Goal: Transaction & Acquisition: Register for event/course

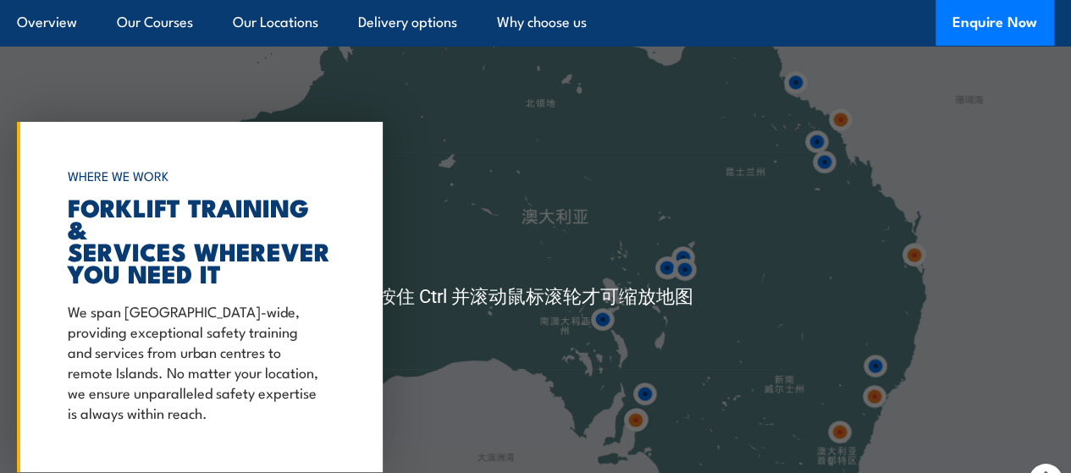
scroll to position [3133, 0]
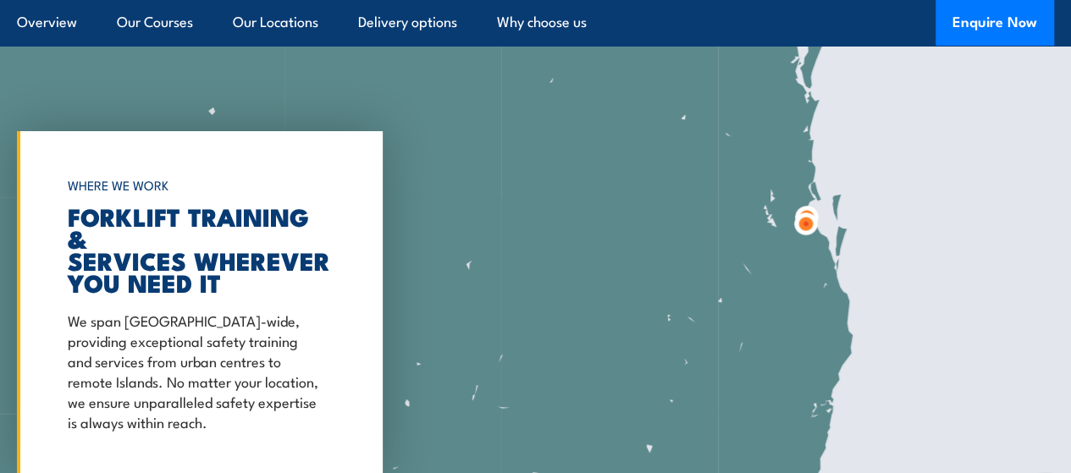
drag, startPoint x: 989, startPoint y: 249, endPoint x: 766, endPoint y: 282, distance: 226.0
click at [766, 282] on div at bounding box center [535, 307] width 1071 height 564
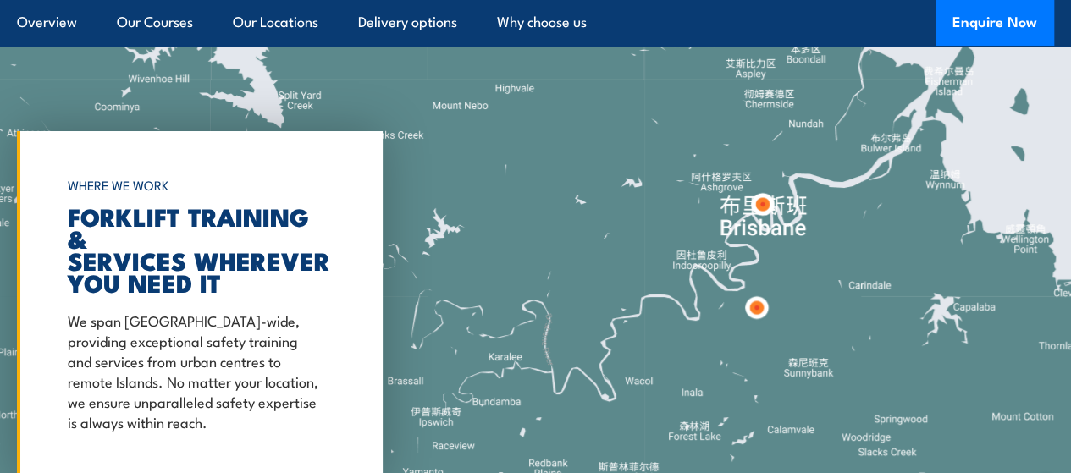
drag, startPoint x: 898, startPoint y: 301, endPoint x: 739, endPoint y: 304, distance: 158.4
click at [739, 304] on div at bounding box center [535, 307] width 1071 height 564
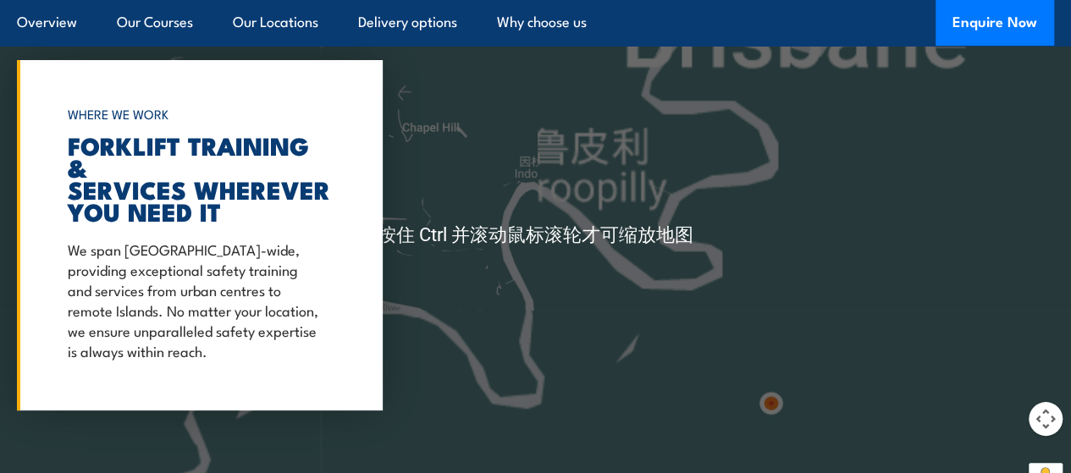
scroll to position [3218, 0]
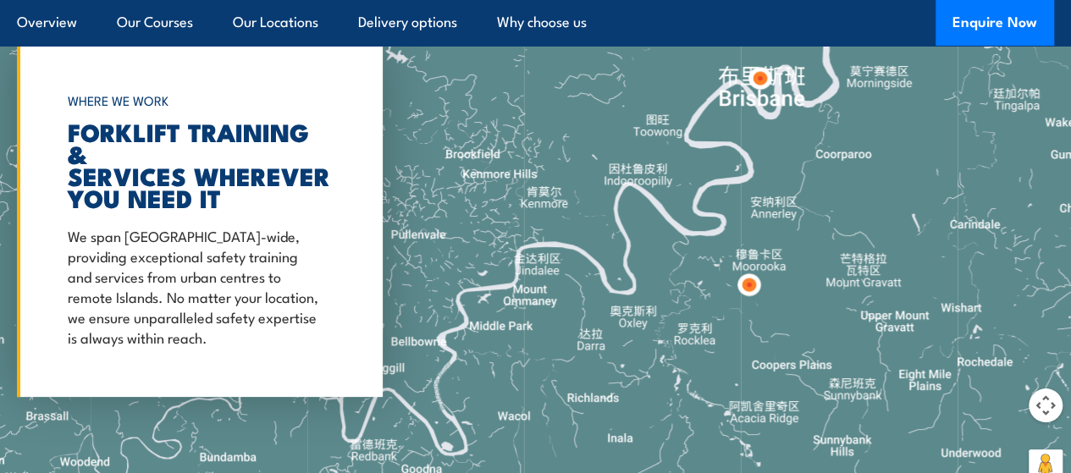
drag, startPoint x: 774, startPoint y: 286, endPoint x: 765, endPoint y: 234, distance: 53.3
click at [765, 234] on div at bounding box center [535, 222] width 1071 height 564
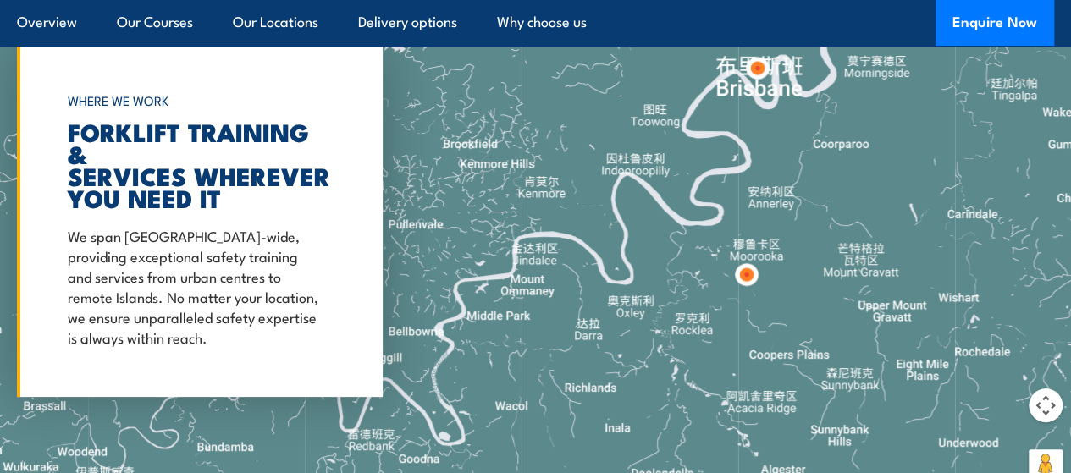
click at [744, 290] on img at bounding box center [746, 274] width 31 height 31
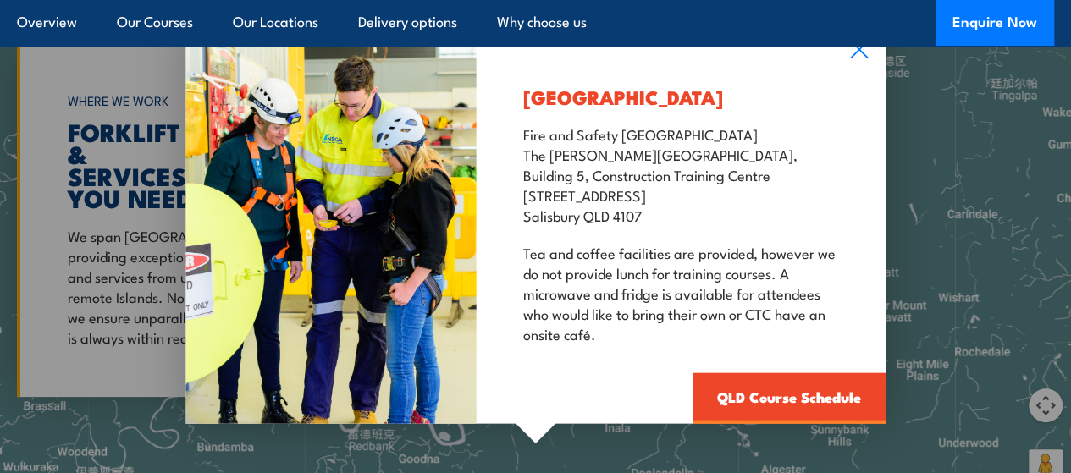
scroll to position [3303, 0]
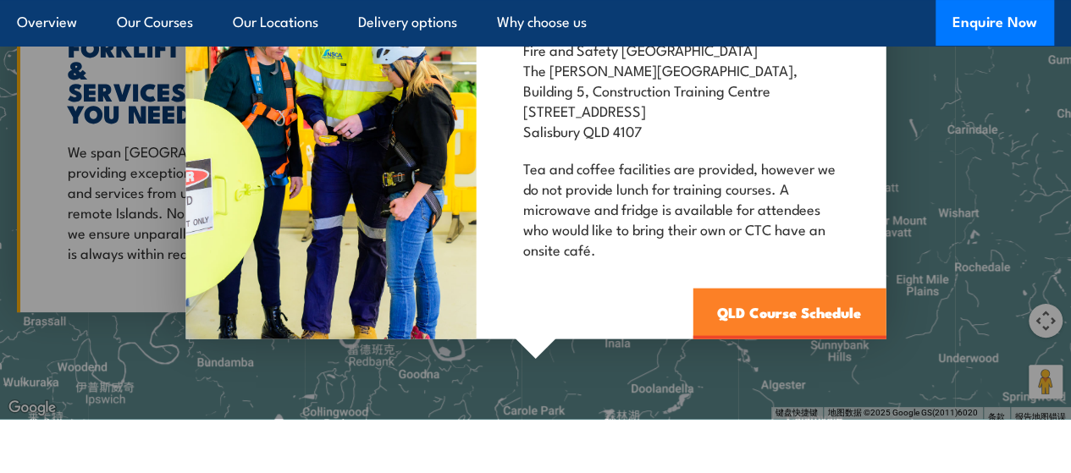
click at [786, 339] on link "QLD Course Schedule" at bounding box center [789, 313] width 193 height 51
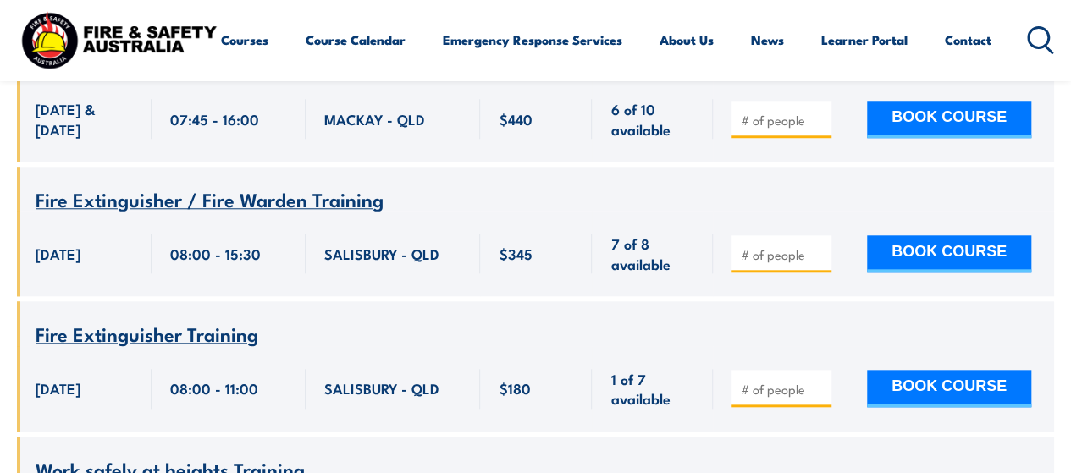
scroll to position [3895, 0]
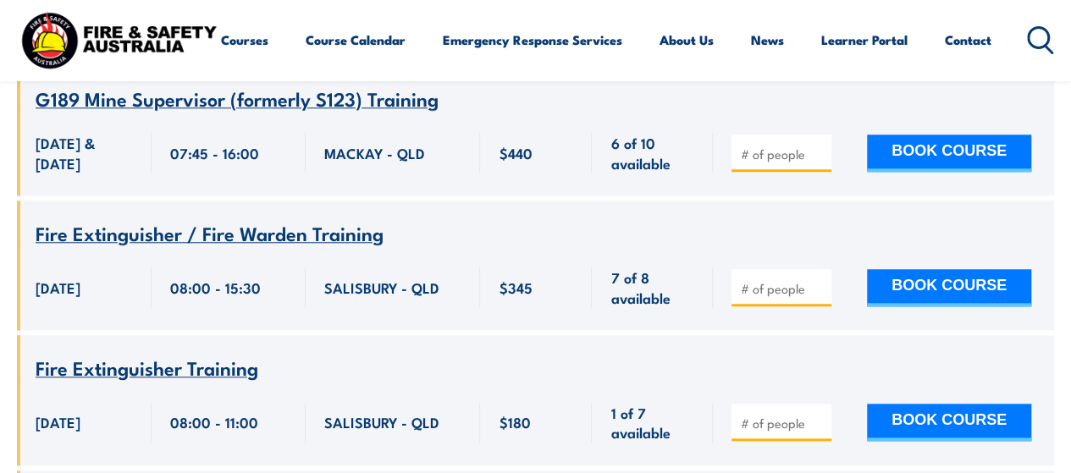
click at [1027, 54] on icon at bounding box center [1040, 40] width 27 height 28
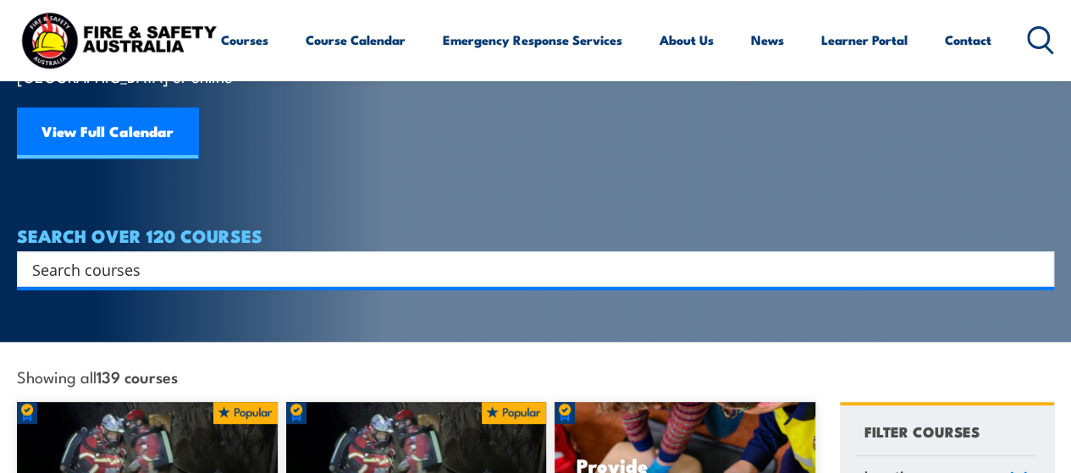
scroll to position [169, 0]
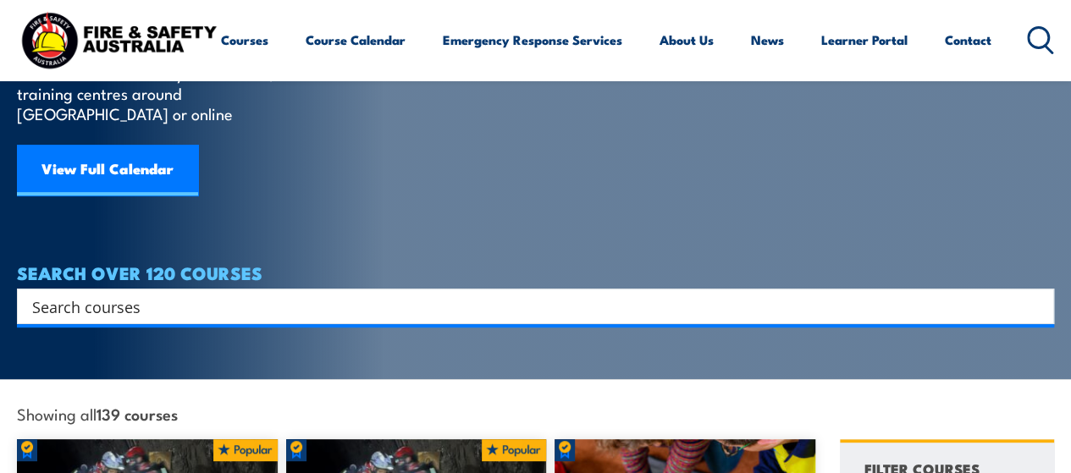
click at [242, 294] on input "Search input" at bounding box center [524, 306] width 985 height 25
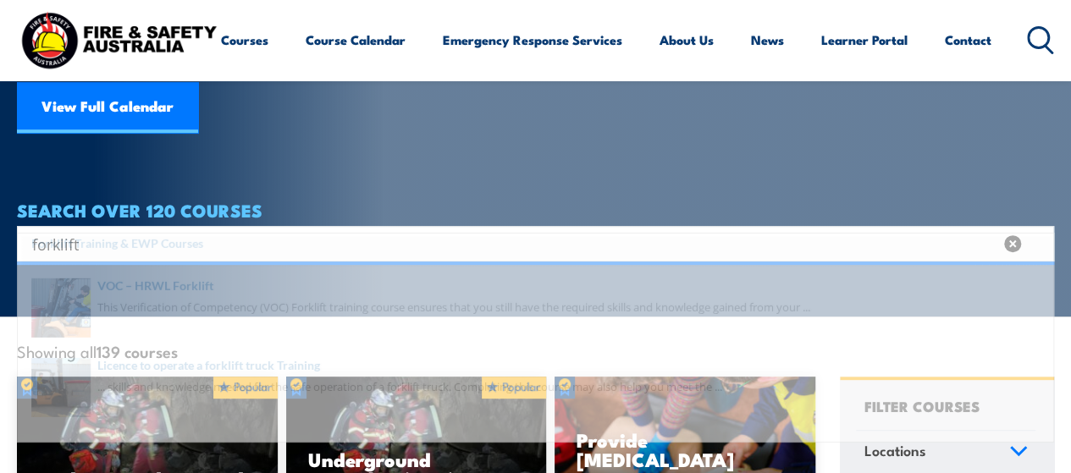
scroll to position [254, 0]
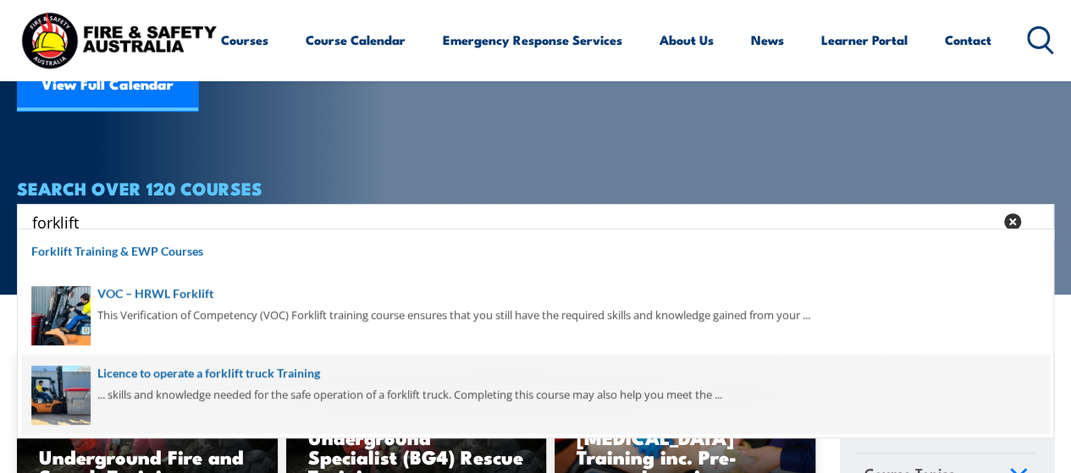
type input "forklift"
click at [279, 379] on span at bounding box center [535, 395] width 1027 height 80
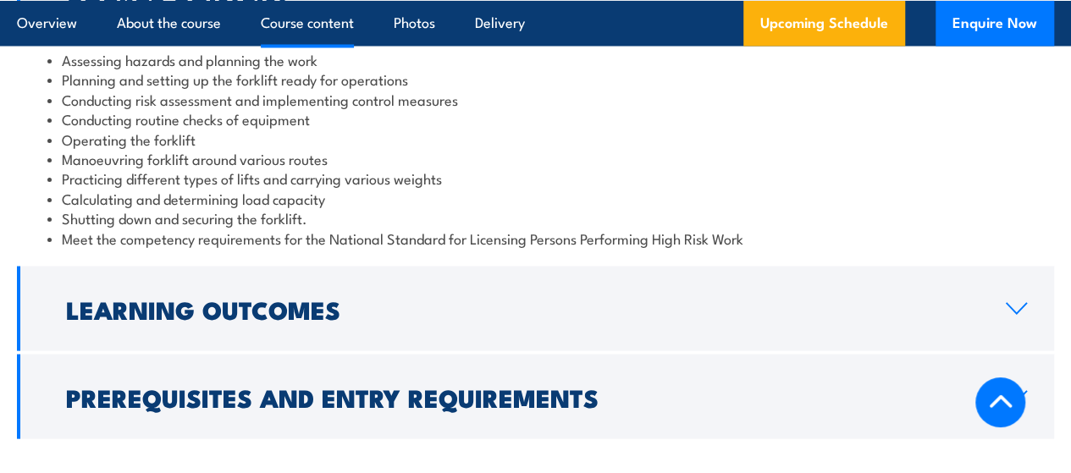
scroll to position [1609, 0]
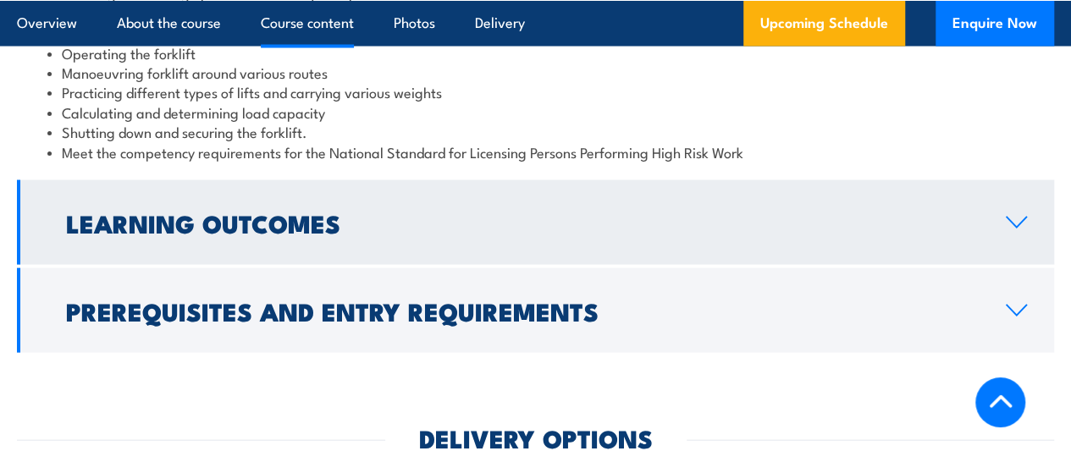
click at [735, 257] on link "Learning Outcomes" at bounding box center [535, 222] width 1037 height 85
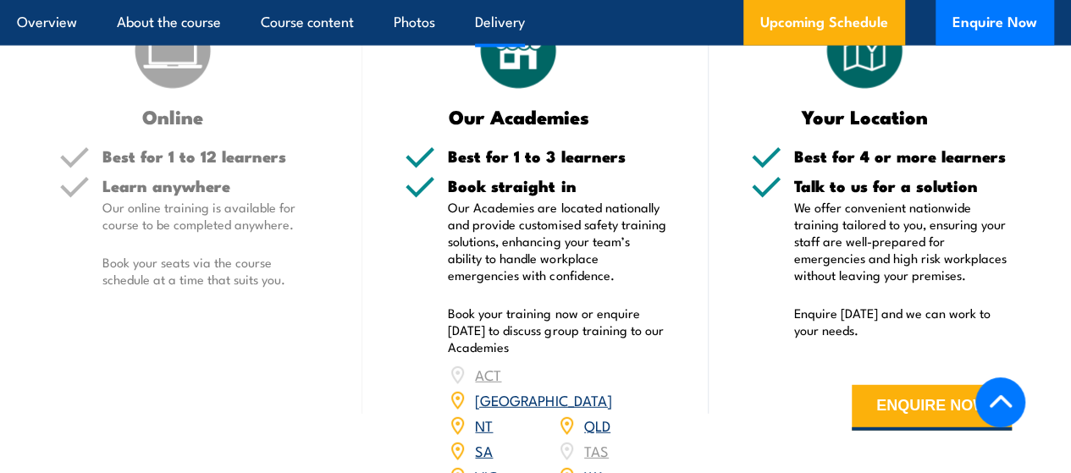
scroll to position [2178, 0]
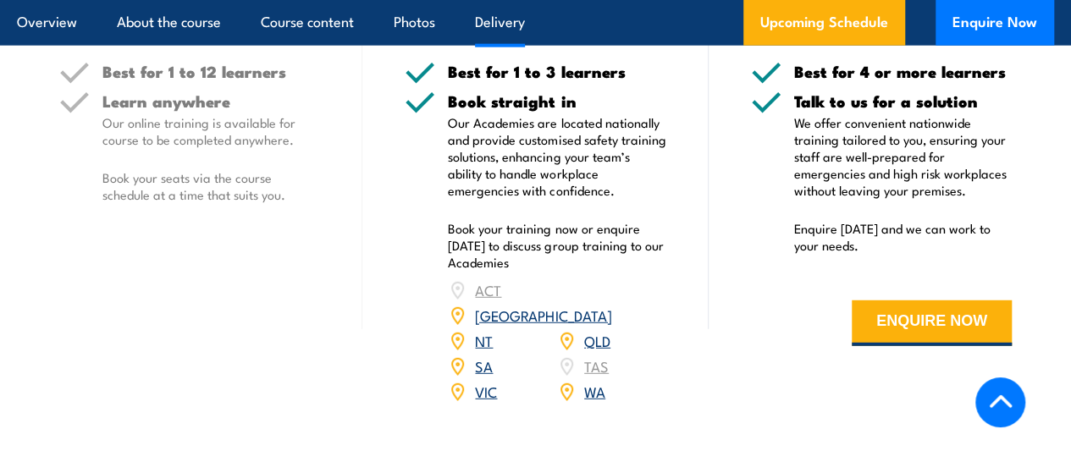
click at [601, 334] on link "QLD" at bounding box center [597, 340] width 26 height 20
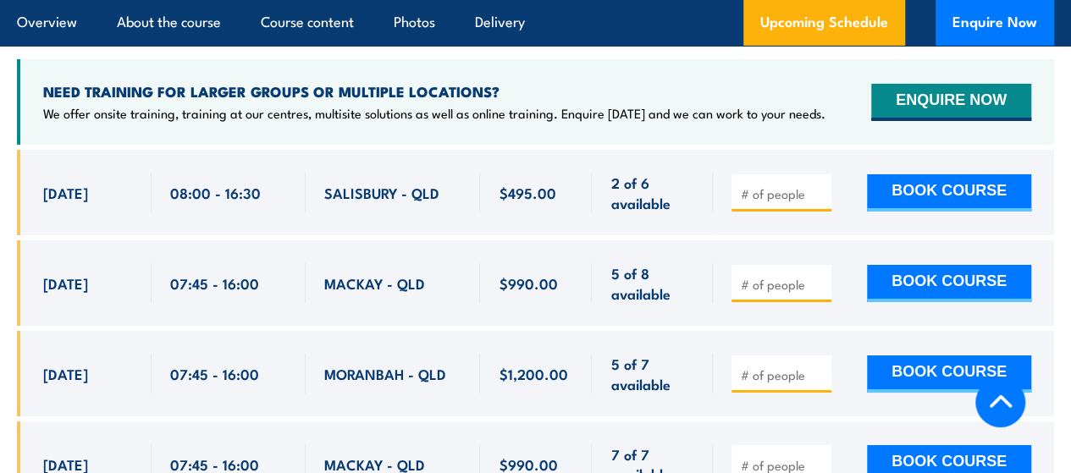
scroll to position [2876, 0]
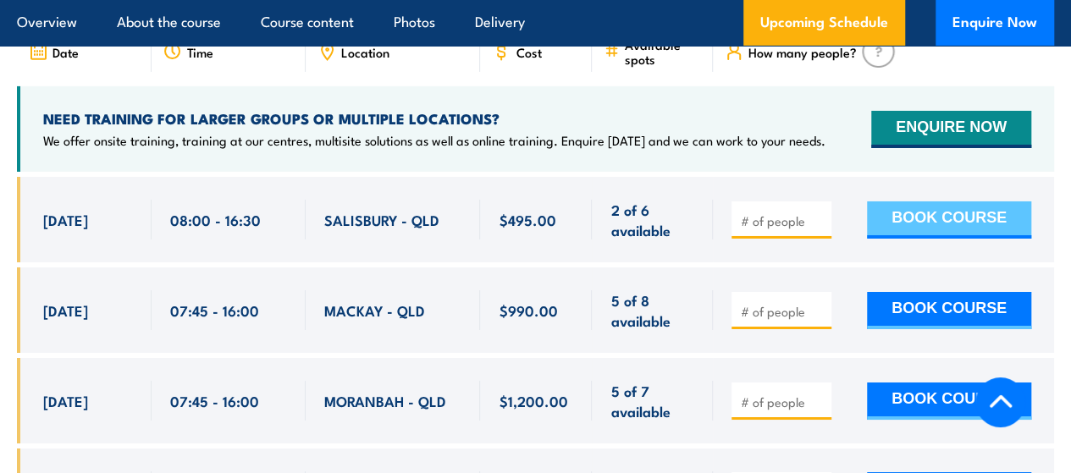
click at [972, 220] on button "BOOK COURSE" at bounding box center [949, 220] width 164 height 37
type input "1"
click at [962, 218] on button "BOOK COURSE" at bounding box center [949, 220] width 164 height 37
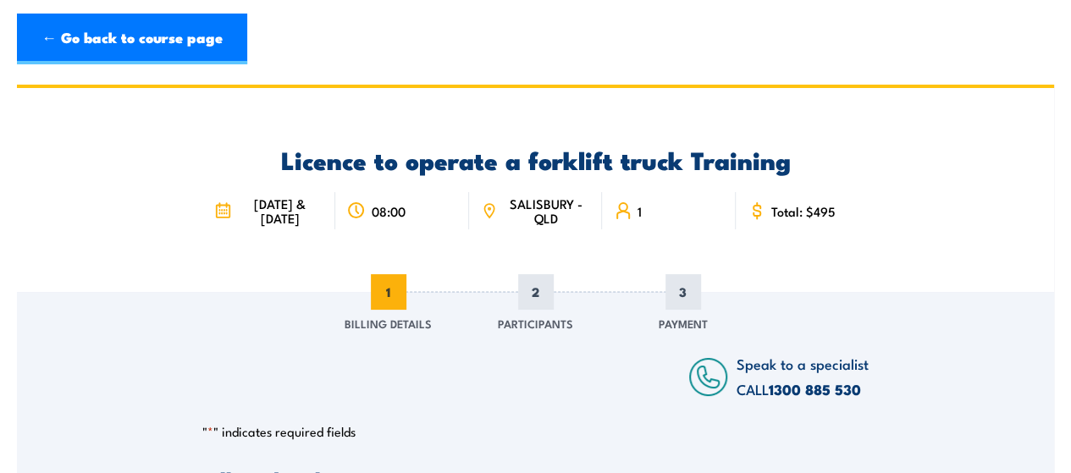
click at [139, 292] on div "Licence to operate a forklift truck Training [DATE] & [DATE] 08:00 SALISBURY - …" at bounding box center [535, 190] width 1037 height 204
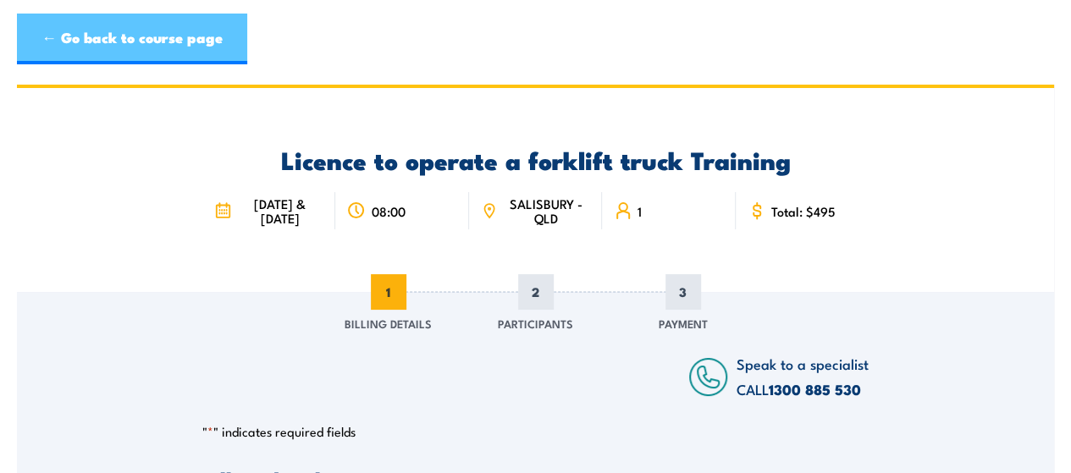
click at [134, 39] on link "← Go back to course page" at bounding box center [132, 39] width 230 height 51
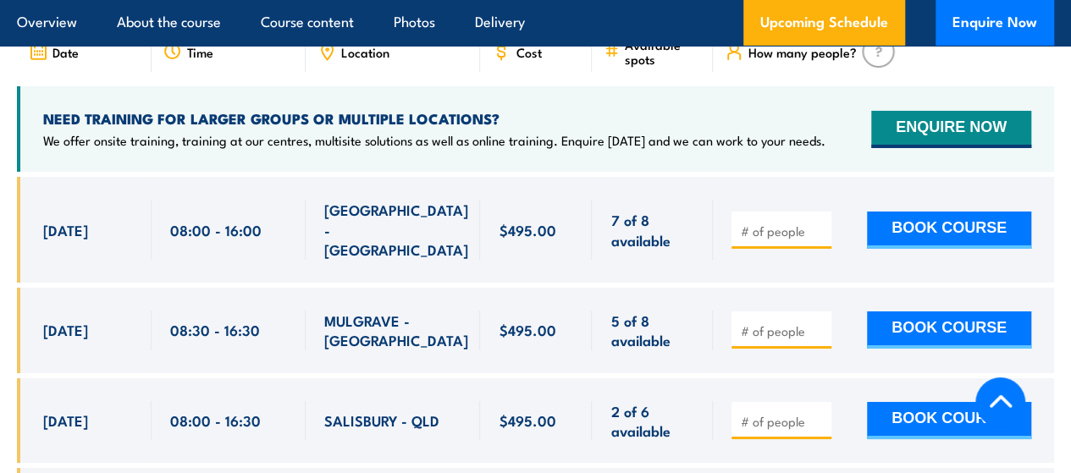
scroll to position [2791, 0]
